Goal: Go to known website: Go to known website

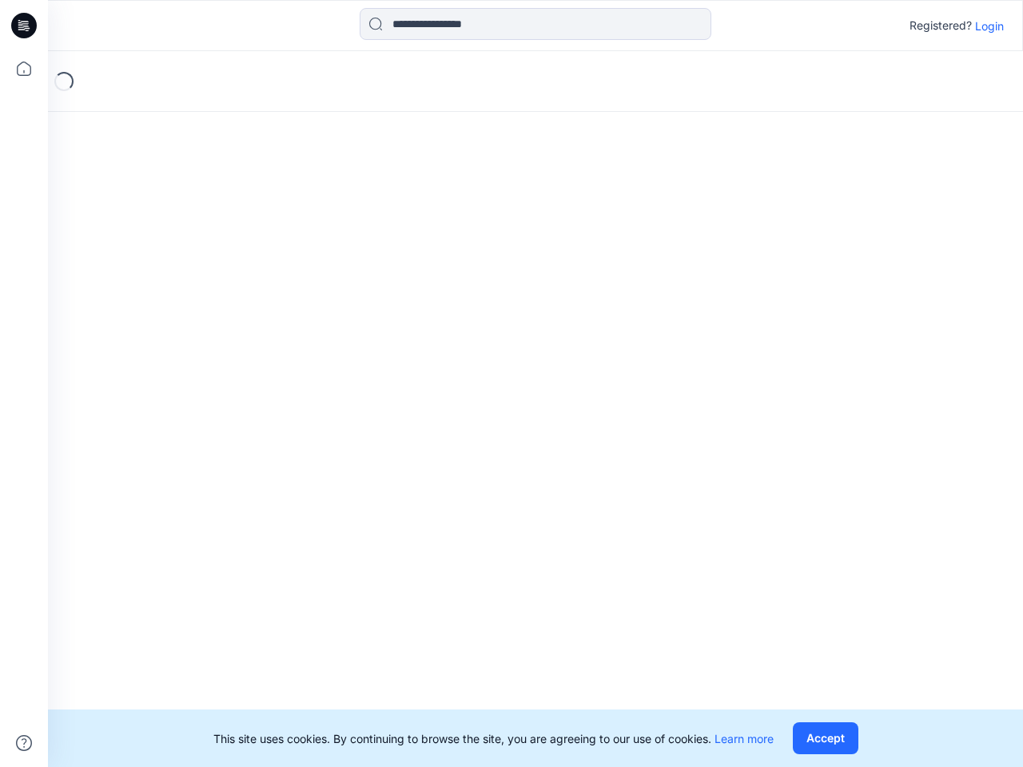
click at [511, 383] on div "Loading..." at bounding box center [535, 409] width 975 height 716
click at [25, 26] on icon at bounding box center [26, 26] width 6 height 1
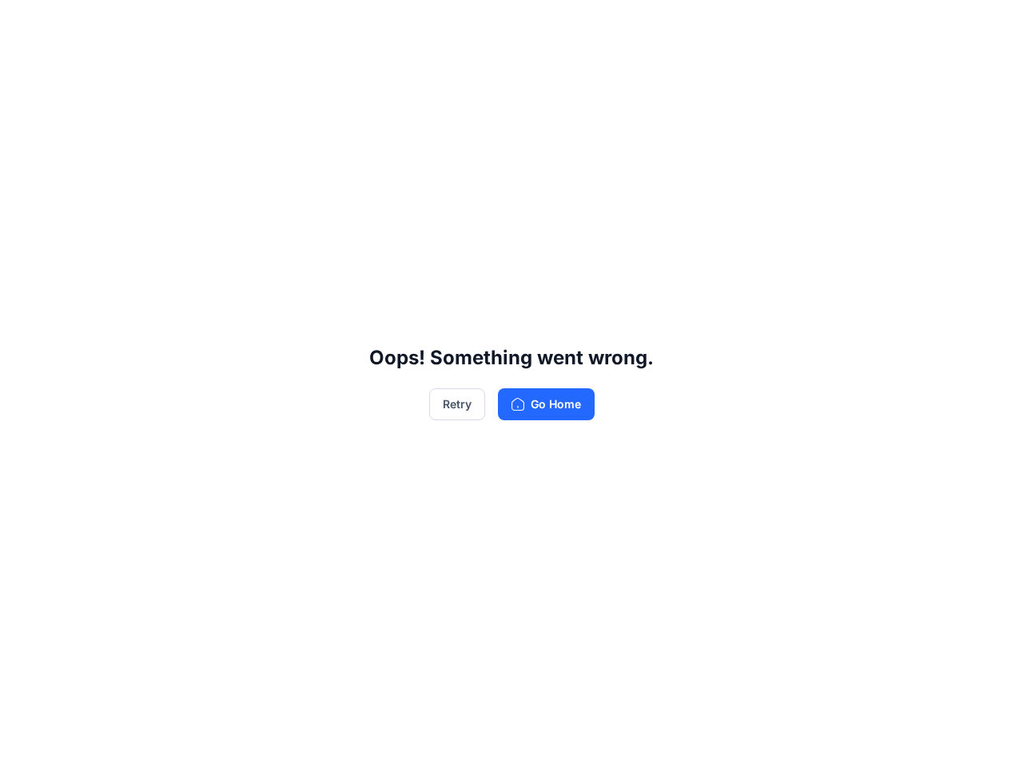
click at [24, 69] on div "Oops! Something went wrong. Retry Go Home" at bounding box center [511, 383] width 1023 height 767
click at [24, 743] on div "Oops! Something went wrong. Retry Go Home" at bounding box center [511, 383] width 1023 height 767
click at [535, 24] on div "Oops! Something went wrong. Retry Go Home" at bounding box center [511, 383] width 1023 height 767
click at [989, 26] on div "Oops! Something went wrong. Retry Go Home" at bounding box center [511, 383] width 1023 height 767
click at [825, 738] on div "Oops! Something went wrong. Retry Go Home" at bounding box center [511, 383] width 1023 height 767
